Goal: Task Accomplishment & Management: Use online tool/utility

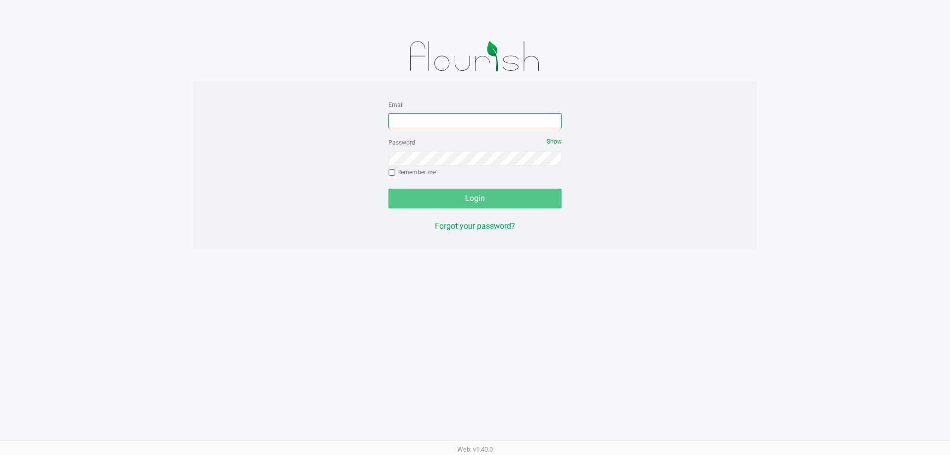
click at [444, 116] on input "Email" at bounding box center [475, 120] width 173 height 15
type input "[EMAIL_ADDRESS][DOMAIN_NAME]"
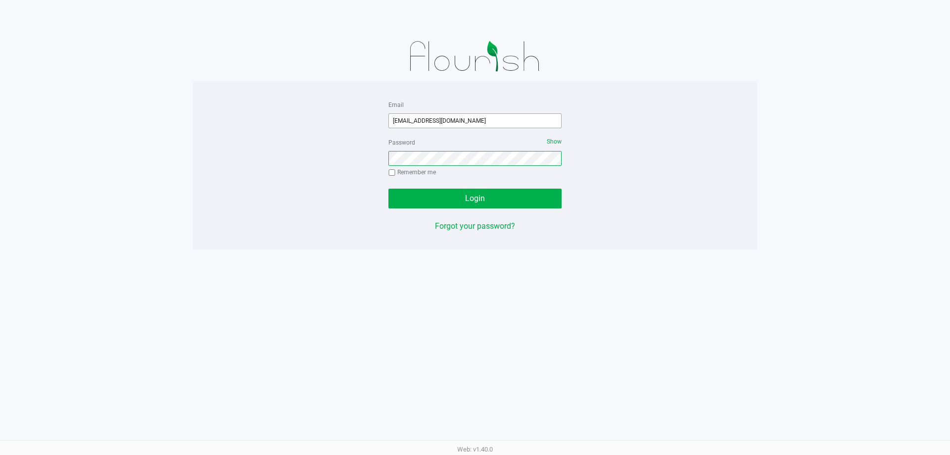
click at [389, 189] on button "Login" at bounding box center [475, 199] width 173 height 20
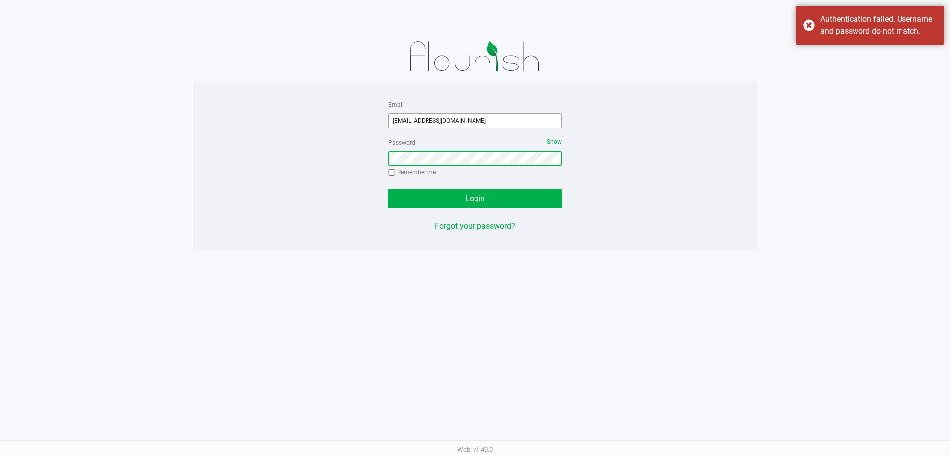
click at [389, 189] on button "Login" at bounding box center [475, 199] width 173 height 20
